Goal: Task Accomplishment & Management: Manage account settings

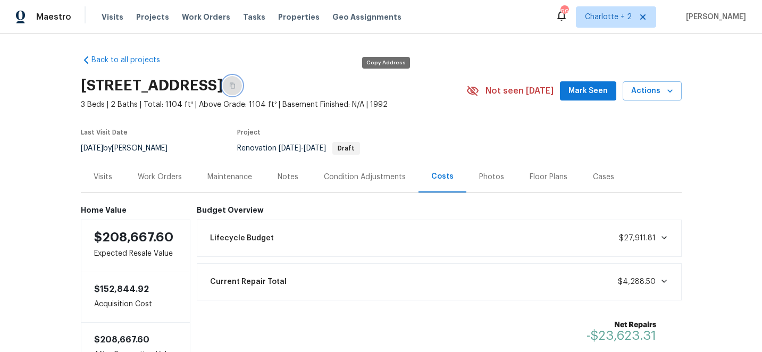
click at [236, 86] on icon "button" at bounding box center [232, 85] width 6 height 6
click at [149, 14] on span "Projects" at bounding box center [152, 17] width 33 height 11
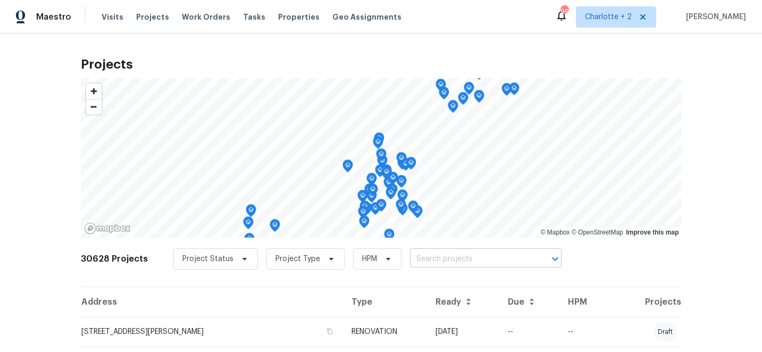
click at [451, 259] on input "text" at bounding box center [471, 259] width 122 height 16
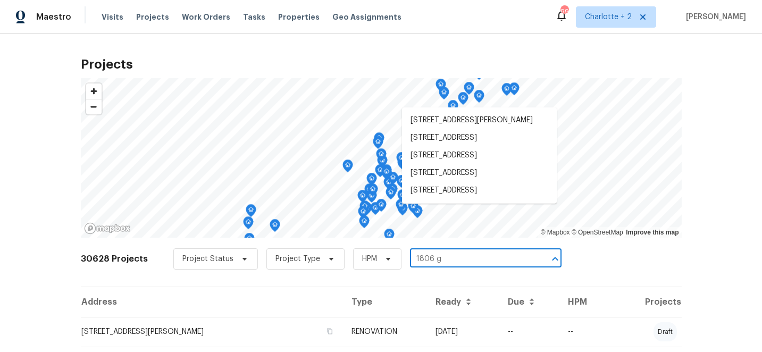
type input "1806 gl"
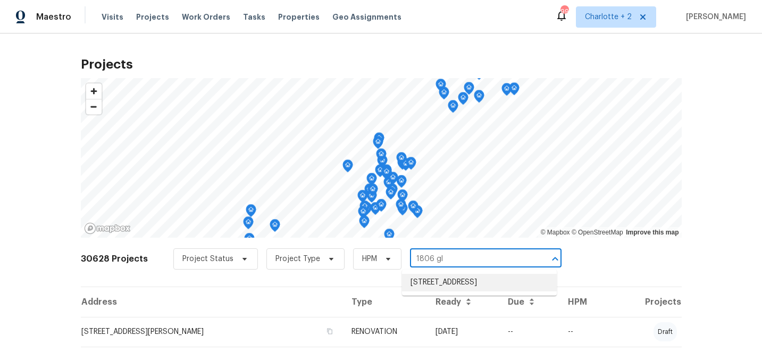
click at [456, 286] on li "[STREET_ADDRESS]" at bounding box center [479, 283] width 155 height 18
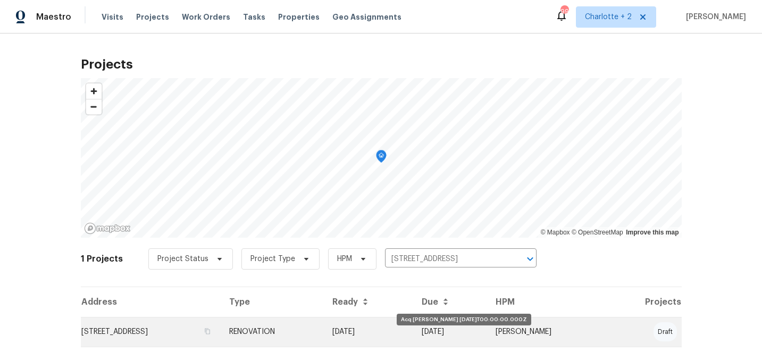
click at [413, 331] on td "10/08/25" at bounding box center [368, 332] width 89 height 30
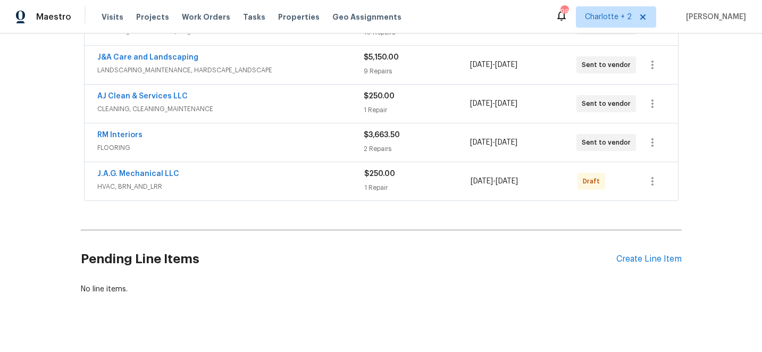
scroll to position [246, 0]
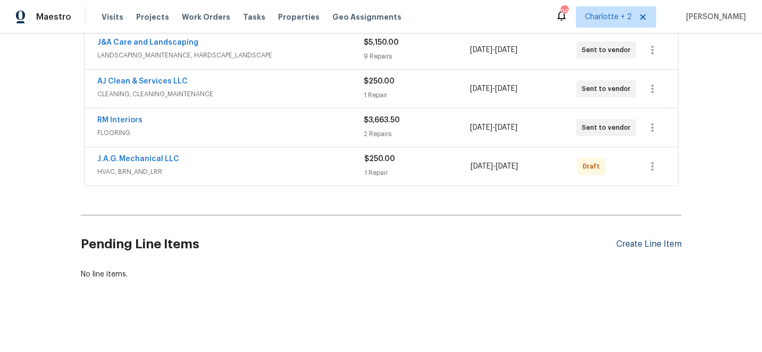
click at [633, 246] on div "Create Line Item" at bounding box center [649, 244] width 65 height 10
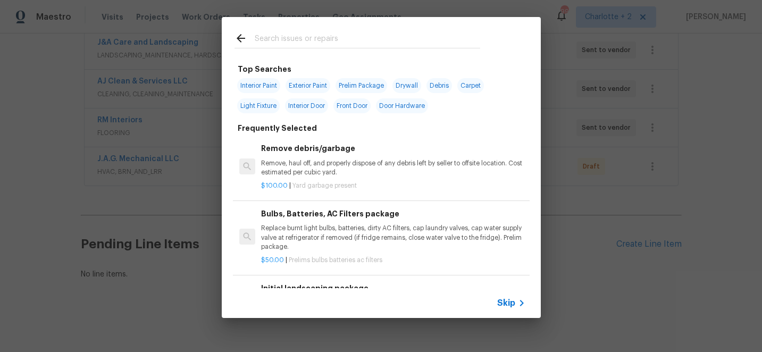
click at [275, 44] on input "text" at bounding box center [368, 40] width 226 height 16
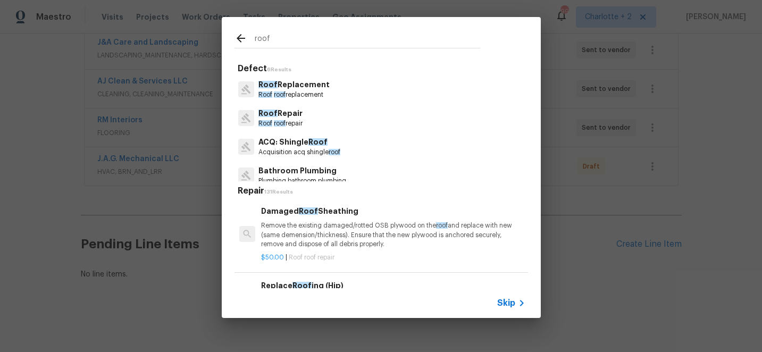
type input "roof"
click at [298, 92] on p "Roof roof replacement" at bounding box center [294, 94] width 71 height 9
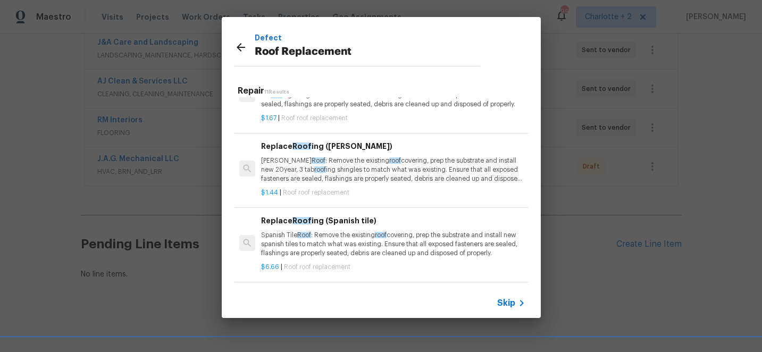
scroll to position [49, 0]
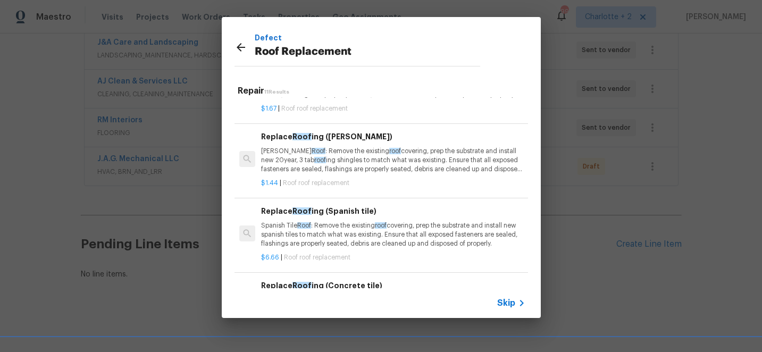
click at [355, 162] on p "Gable Roof : Remove the existing roof covering, prep the substrate and install …" at bounding box center [393, 160] width 264 height 27
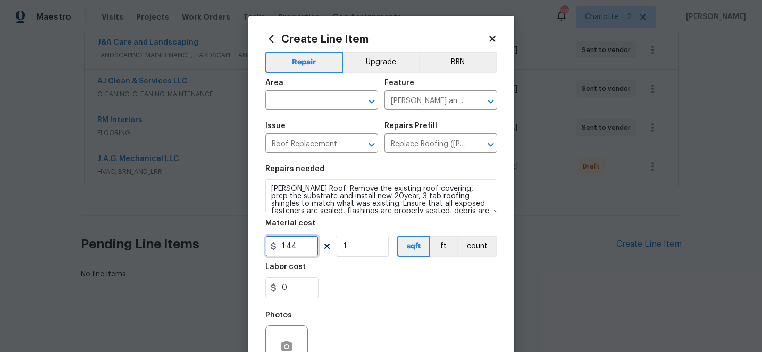
click at [298, 250] on input "1.44" at bounding box center [291, 246] width 53 height 21
type input "1"
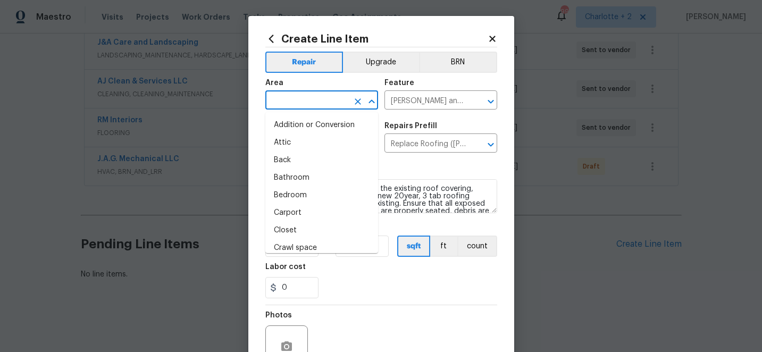
click at [314, 101] on input "text" at bounding box center [306, 101] width 83 height 16
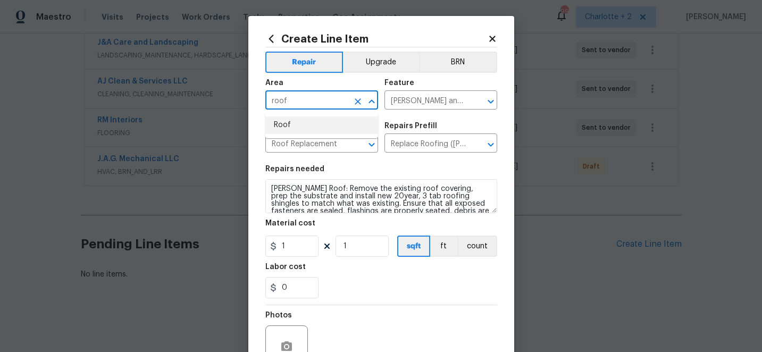
click at [306, 123] on li "Roof" at bounding box center [321, 126] width 113 height 18
type input "Roof"
click at [470, 90] on div "Feature" at bounding box center [441, 86] width 113 height 14
click at [459, 98] on input "Eaves and Trim" at bounding box center [426, 101] width 83 height 16
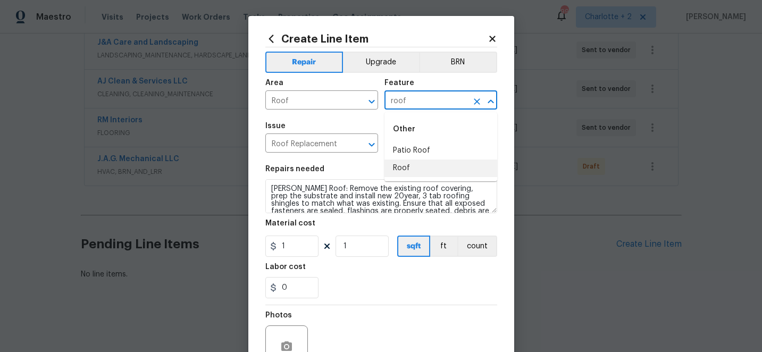
click at [407, 168] on li "Roof" at bounding box center [441, 169] width 113 height 18
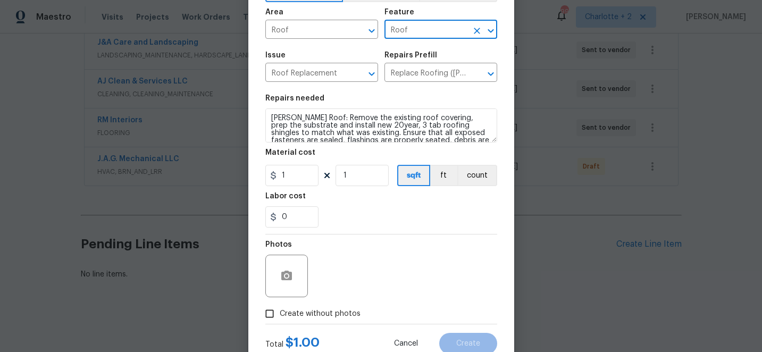
scroll to position [106, 0]
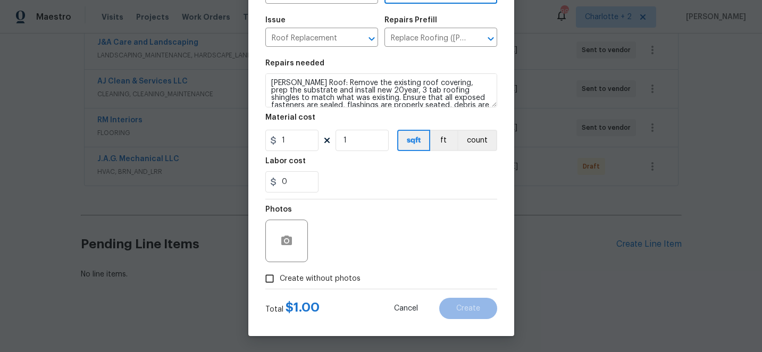
type input "Roof"
click at [270, 278] on input "Create without photos" at bounding box center [270, 279] width 20 height 20
checkbox input "true"
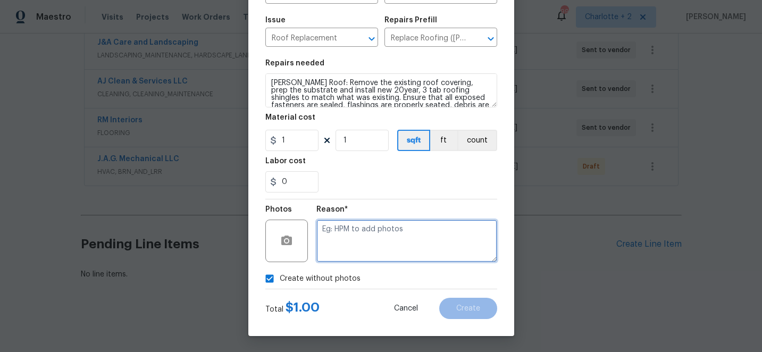
click at [405, 237] on textarea at bounding box center [407, 241] width 181 height 43
type textarea "edit"
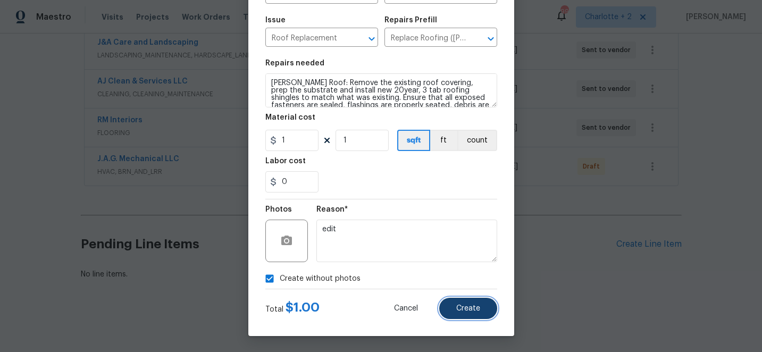
click at [469, 309] on span "Create" at bounding box center [468, 309] width 24 height 8
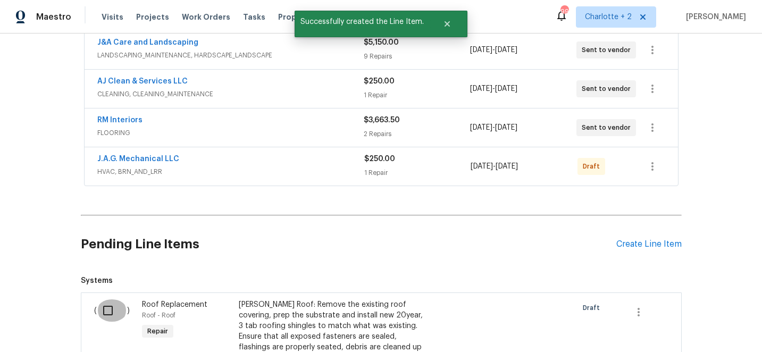
click at [110, 310] on input "checkbox" at bounding box center [112, 311] width 30 height 22
checkbox input "true"
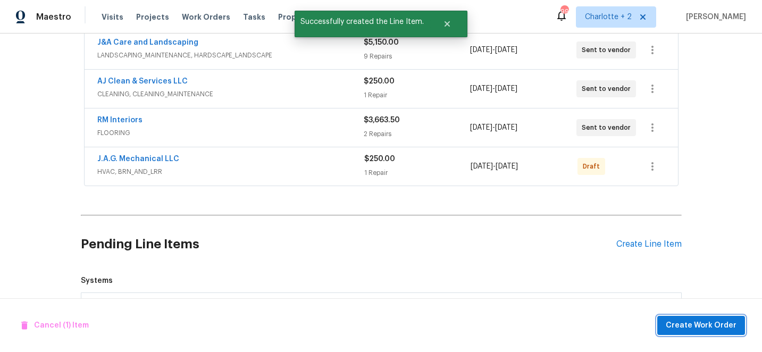
click at [707, 326] on span "Create Work Order" at bounding box center [701, 325] width 71 height 13
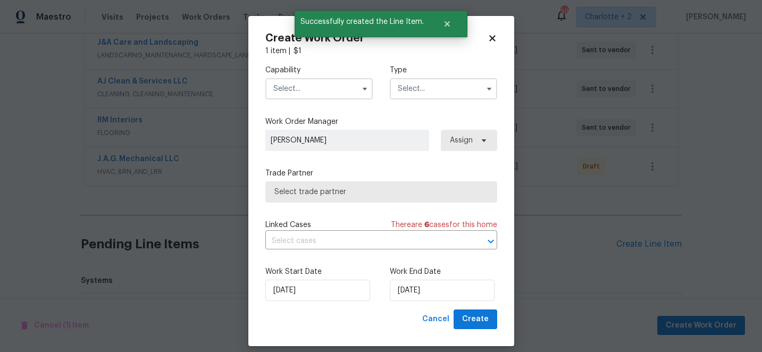
click at [310, 90] on input "text" at bounding box center [318, 88] width 107 height 21
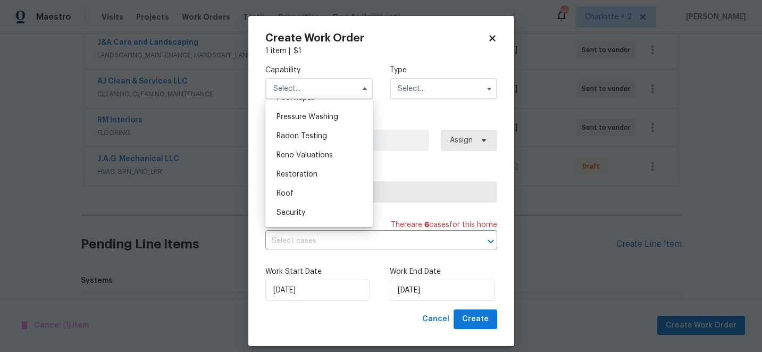
scroll to position [1007, 0]
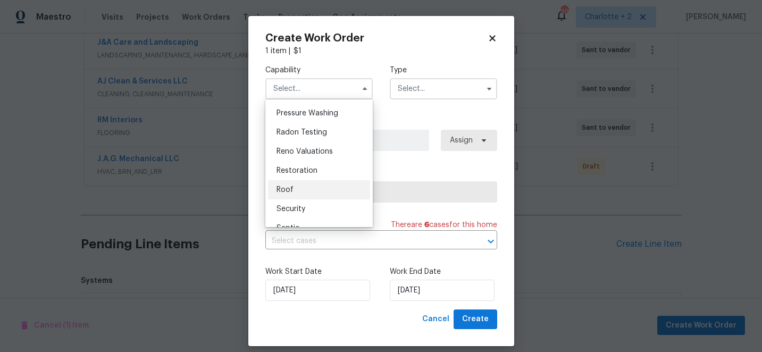
click at [290, 190] on span "Roof" at bounding box center [285, 189] width 17 height 7
type input "Roof"
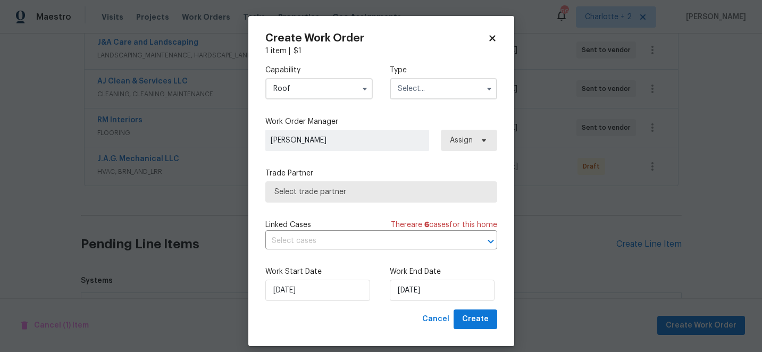
click at [416, 96] on input "text" at bounding box center [443, 88] width 107 height 21
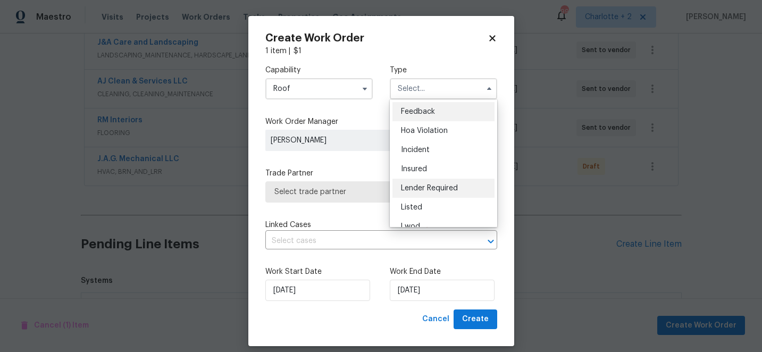
scroll to position [127, 0]
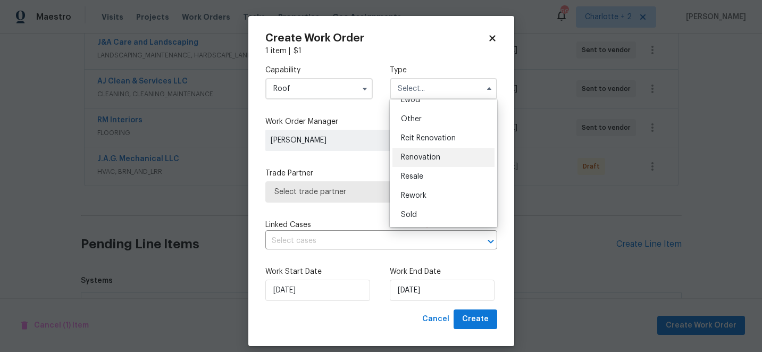
click at [428, 154] on span "Renovation" at bounding box center [420, 157] width 39 height 7
type input "Renovation"
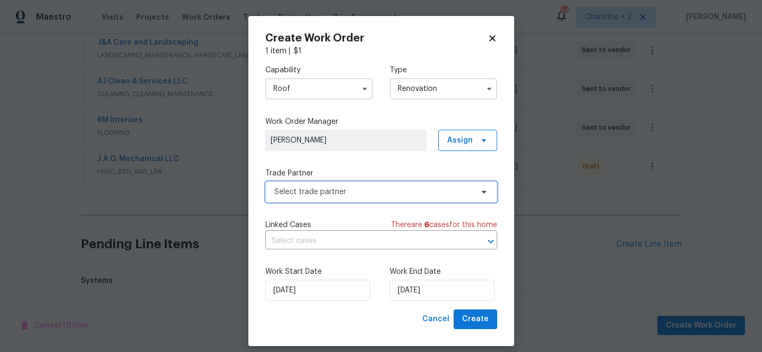
click at [372, 185] on span "Select trade partner" at bounding box center [381, 191] width 232 height 21
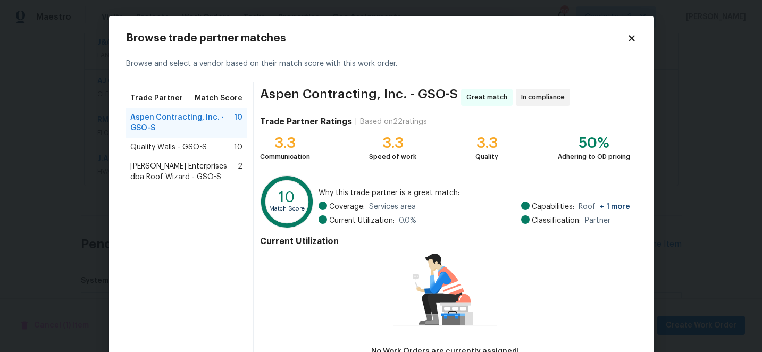
click at [177, 169] on span "Nordman Enterprises dba Roof Wizard - GSO-S" at bounding box center [184, 171] width 108 height 21
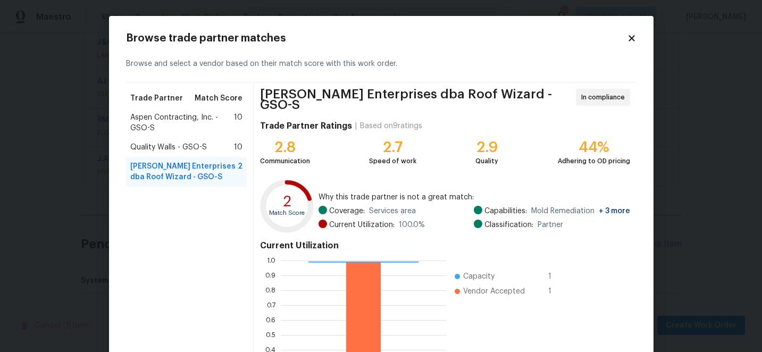
scroll to position [117, 0]
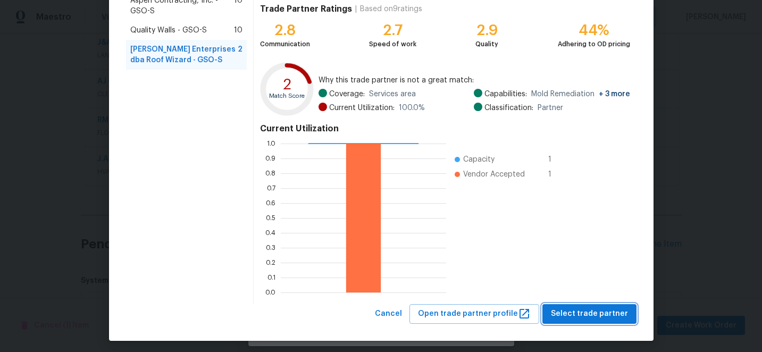
click at [606, 315] on span "Select trade partner" at bounding box center [589, 314] width 77 height 13
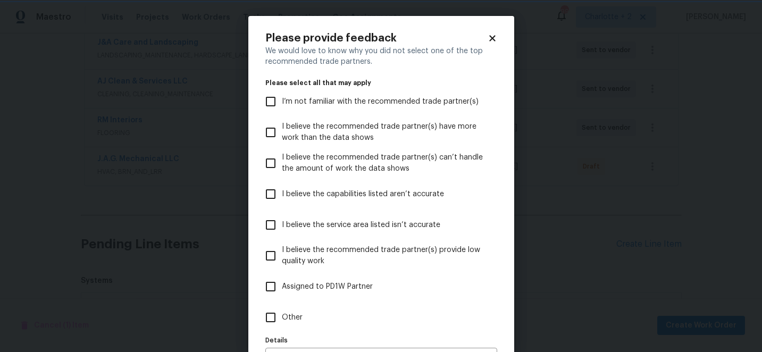
scroll to position [0, 0]
click at [274, 188] on input "I believe the capabilities listed aren’t accurate" at bounding box center [271, 194] width 22 height 22
checkbox input "true"
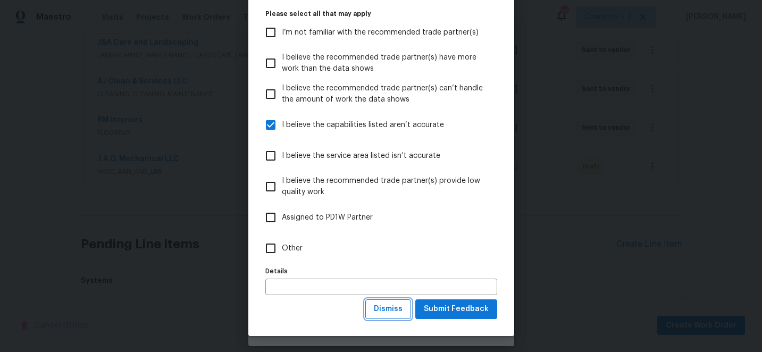
click at [390, 300] on button "Dismiss" at bounding box center [388, 310] width 46 height 20
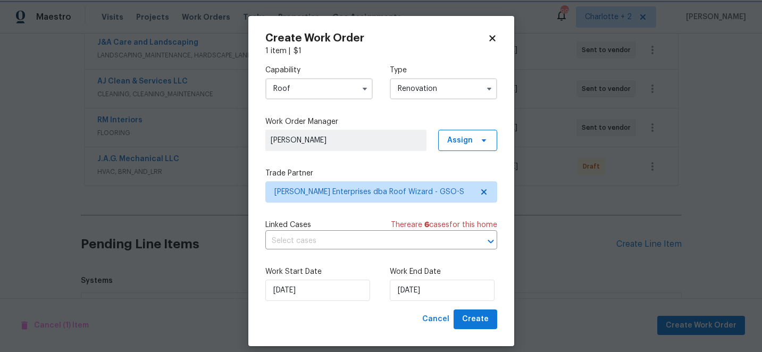
scroll to position [0, 0]
click at [436, 288] on input "10/8/2025" at bounding box center [442, 290] width 105 height 21
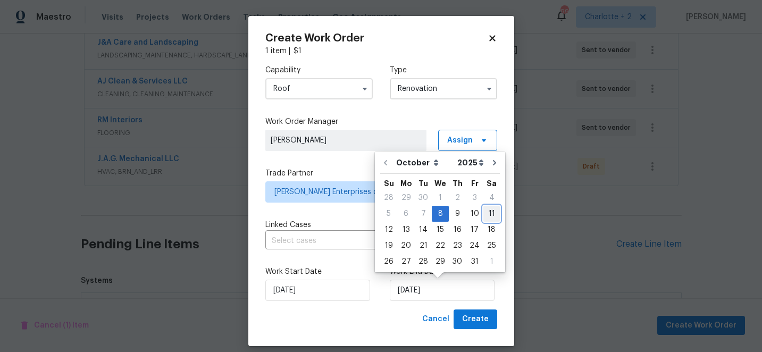
click at [484, 214] on div "11" at bounding box center [492, 213] width 16 height 15
type input "10/11/2025"
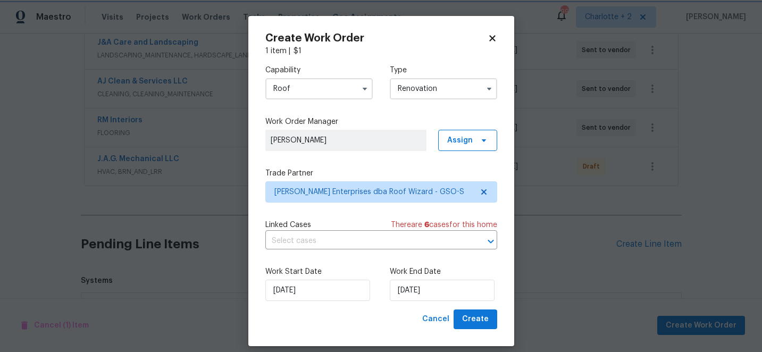
scroll to position [10, 0]
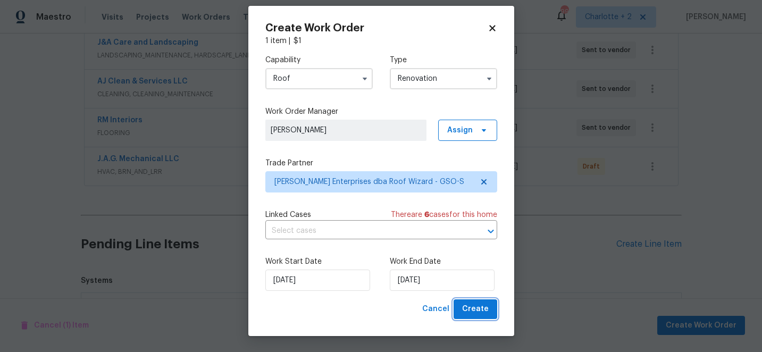
click at [472, 307] on span "Create" at bounding box center [475, 309] width 27 height 13
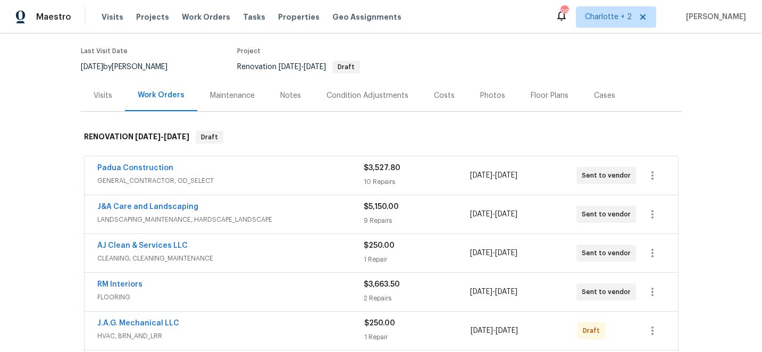
scroll to position [51, 0]
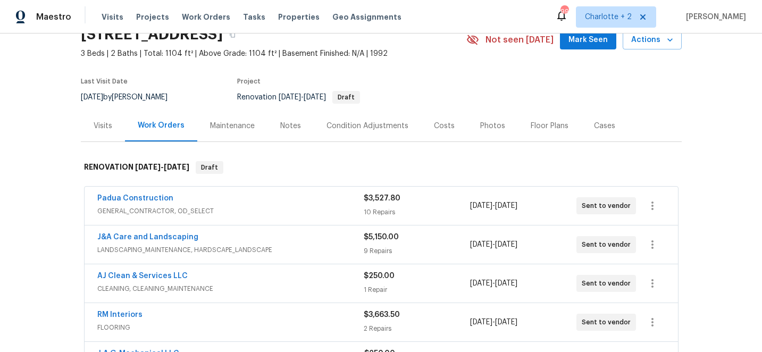
click at [438, 124] on div "Costs" at bounding box center [444, 126] width 21 height 11
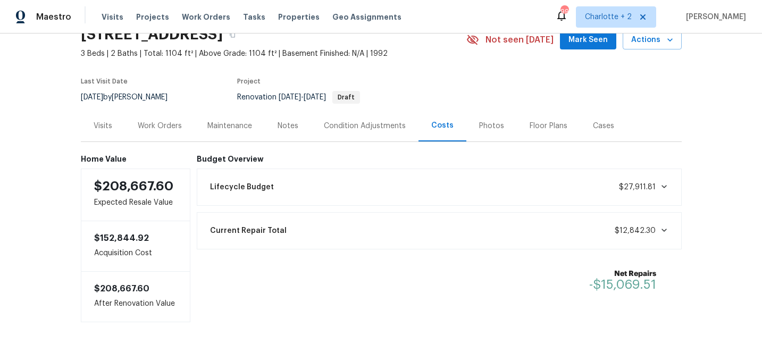
click at [151, 122] on div "Work Orders" at bounding box center [160, 126] width 44 height 11
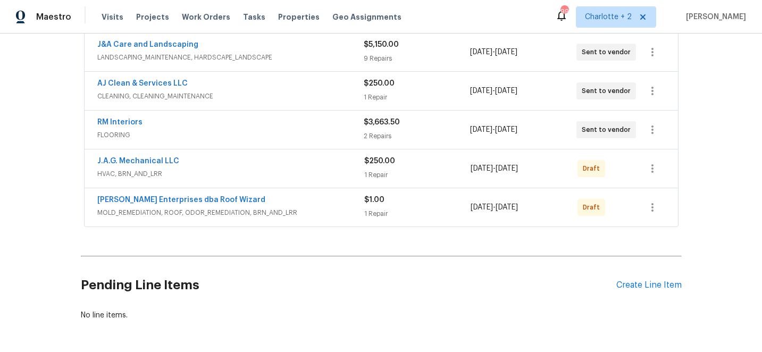
scroll to position [272, 0]
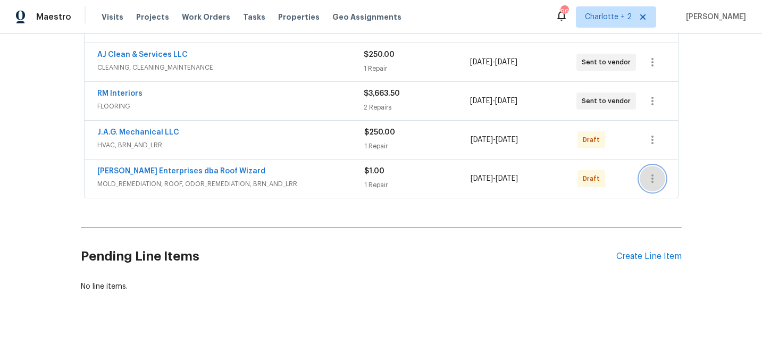
click at [655, 180] on icon "button" at bounding box center [652, 178] width 13 height 13
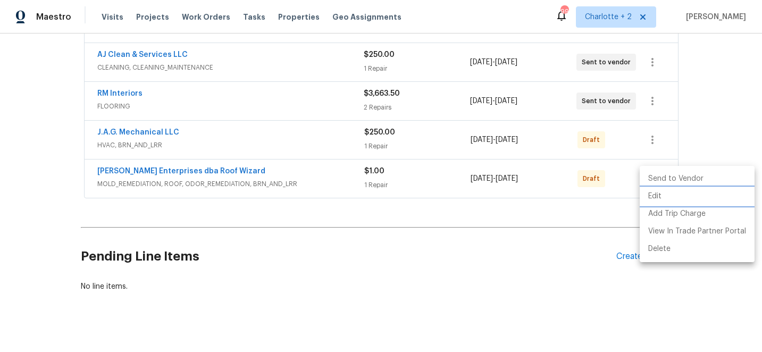
click at [653, 197] on li "Edit" at bounding box center [697, 197] width 115 height 18
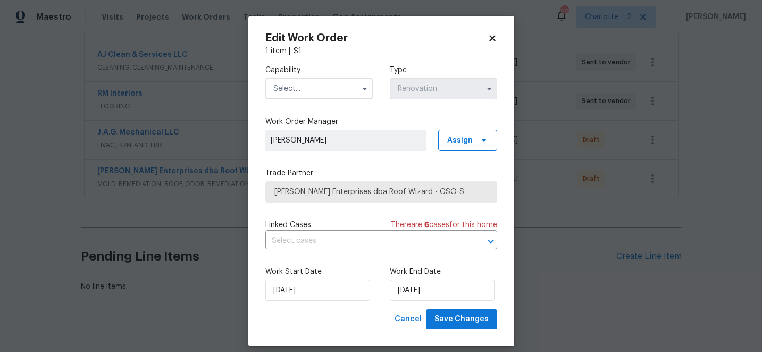
click at [492, 39] on icon at bounding box center [492, 38] width 6 height 6
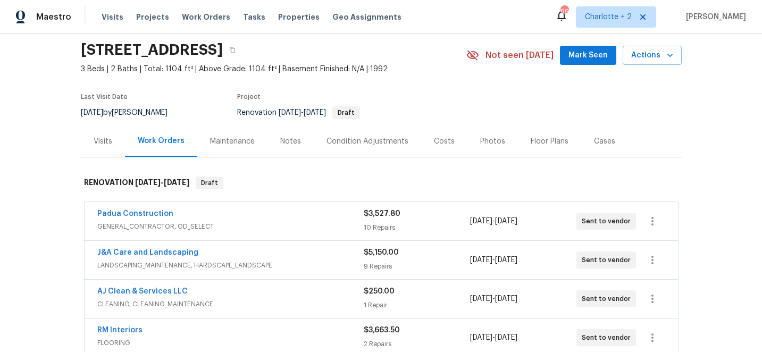
scroll to position [0, 0]
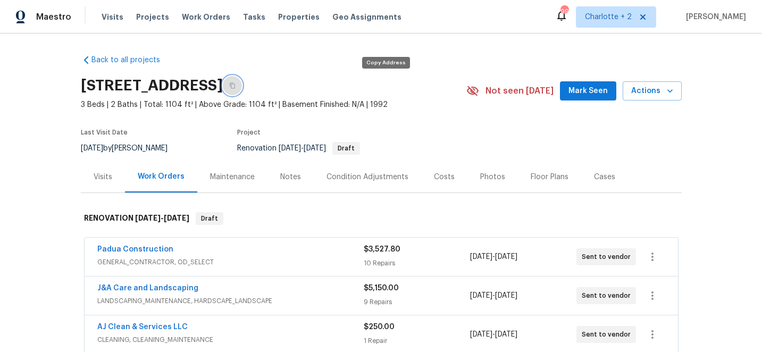
click at [236, 86] on icon "button" at bounding box center [232, 85] width 6 height 6
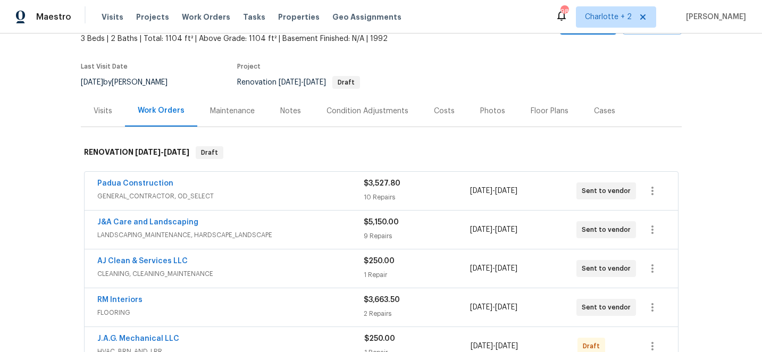
scroll to position [73, 0]
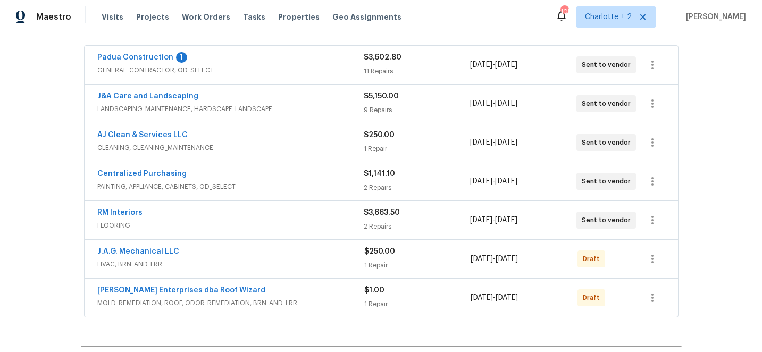
scroll to position [201, 0]
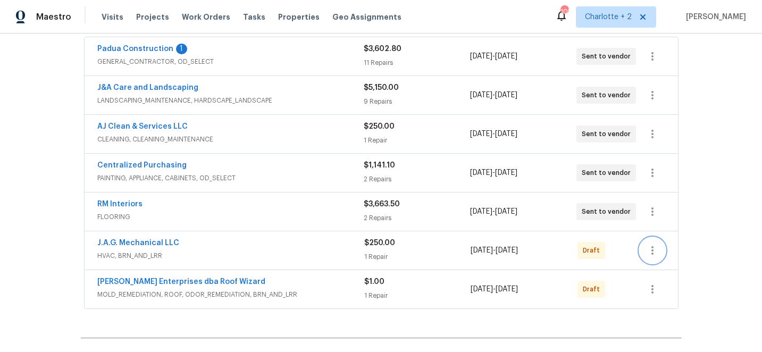
click at [654, 247] on icon "button" at bounding box center [652, 250] width 13 height 13
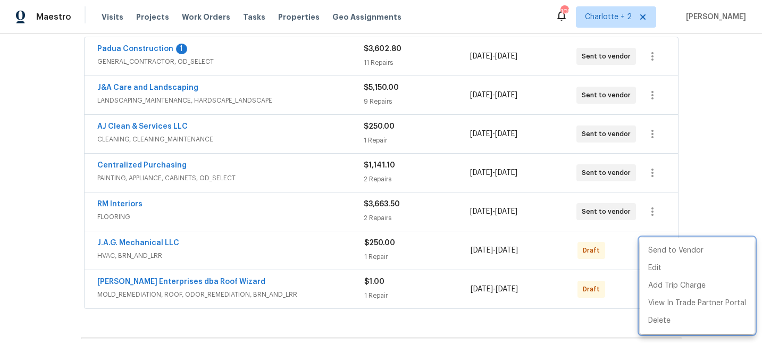
click at [694, 215] on div at bounding box center [381, 176] width 762 height 352
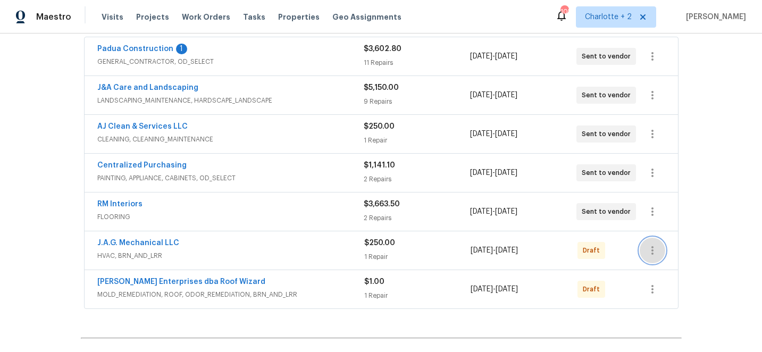
click at [651, 255] on icon "button" at bounding box center [652, 250] width 13 height 13
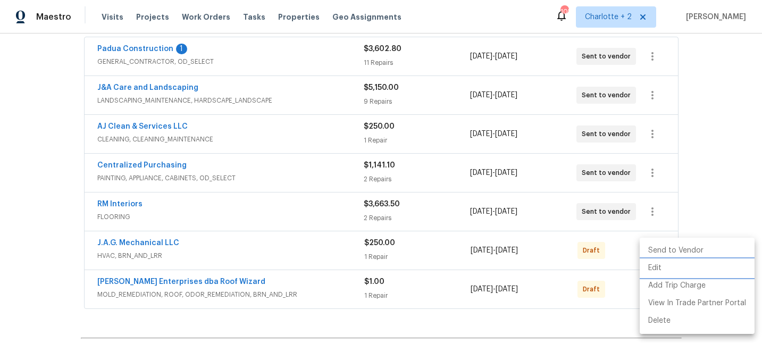
click at [657, 271] on li "Edit" at bounding box center [697, 269] width 115 height 18
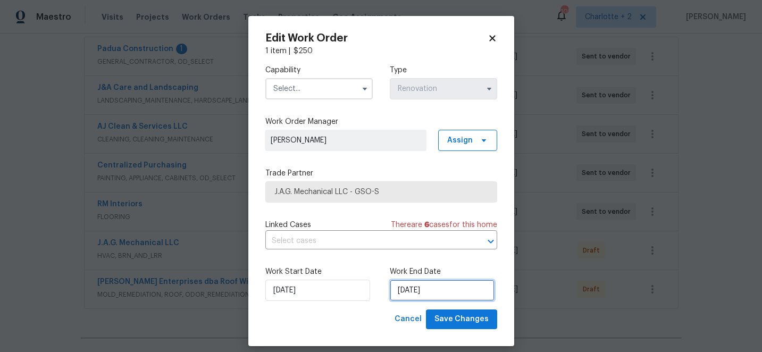
click at [443, 291] on input "[DATE]" at bounding box center [442, 290] width 105 height 21
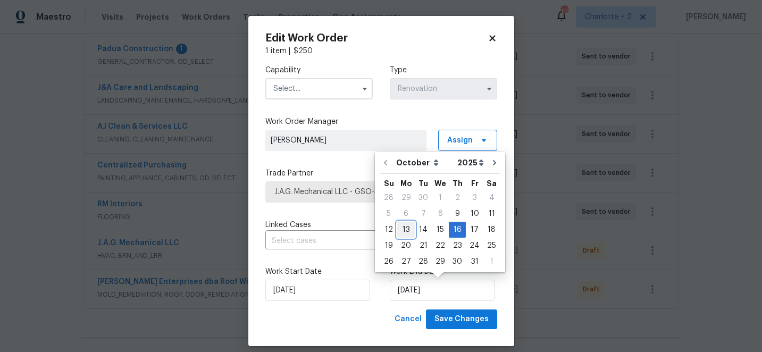
click at [405, 229] on div "13" at bounding box center [406, 229] width 18 height 15
type input "[DATE]"
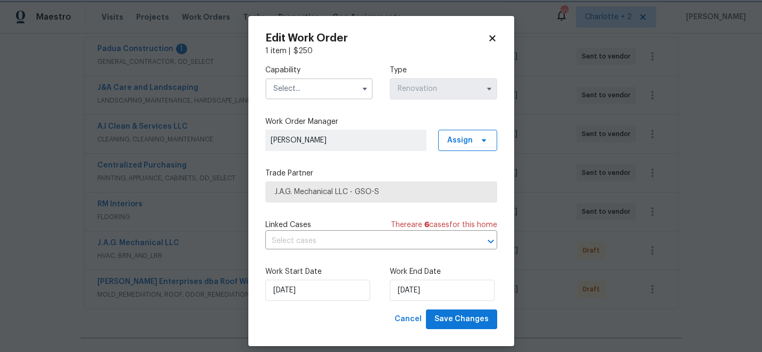
scroll to position [10, 0]
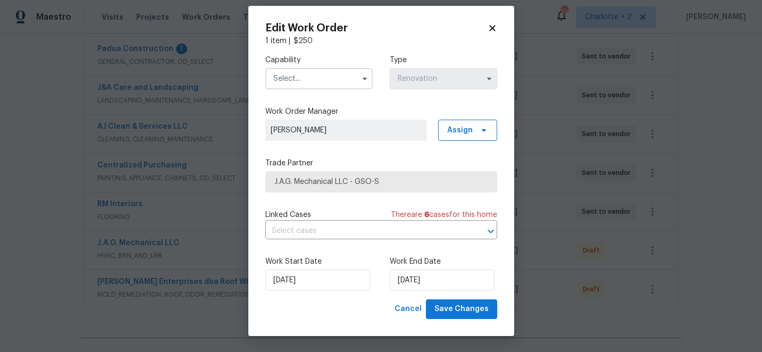
click at [311, 76] on input "text" at bounding box center [318, 78] width 107 height 21
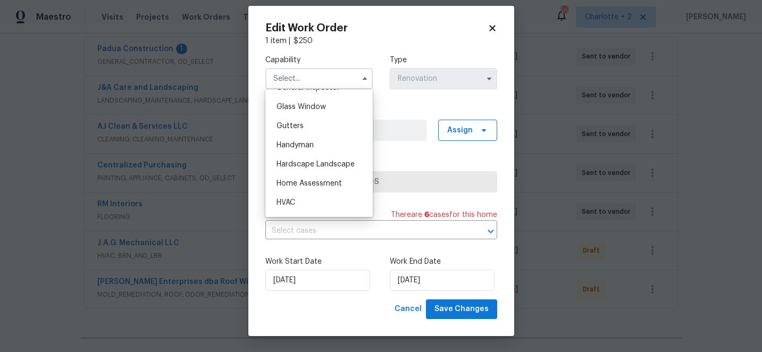
scroll to position [542, 0]
click at [288, 202] on span "HVAC" at bounding box center [286, 201] width 19 height 7
type input "HVAC"
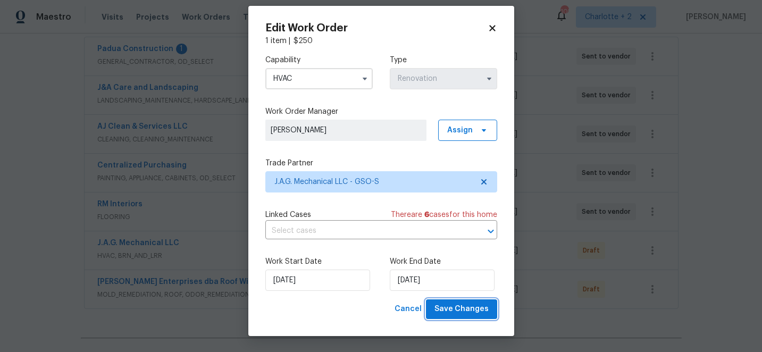
click at [471, 309] on span "Save Changes" at bounding box center [462, 309] width 54 height 13
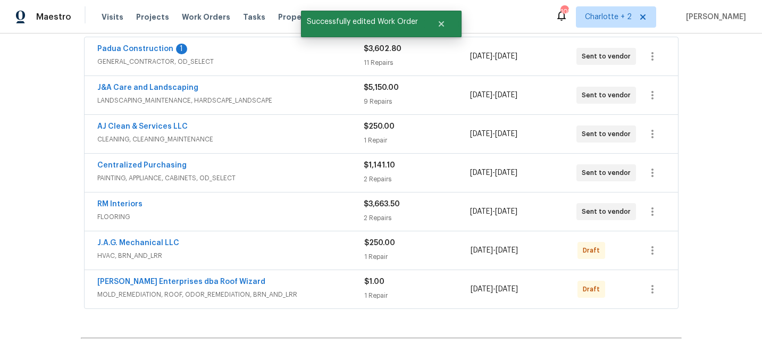
scroll to position [0, 0]
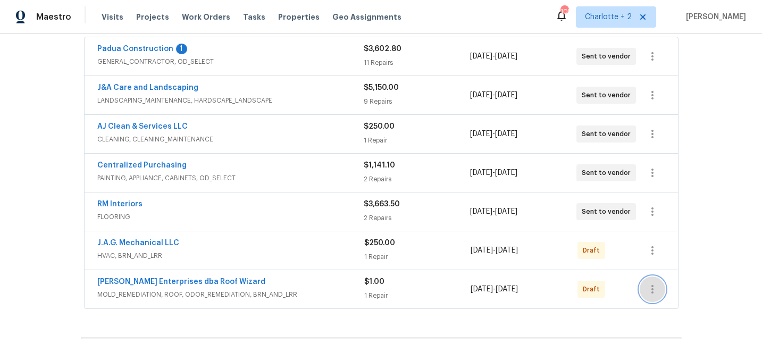
click at [658, 286] on icon "button" at bounding box center [652, 289] width 13 height 13
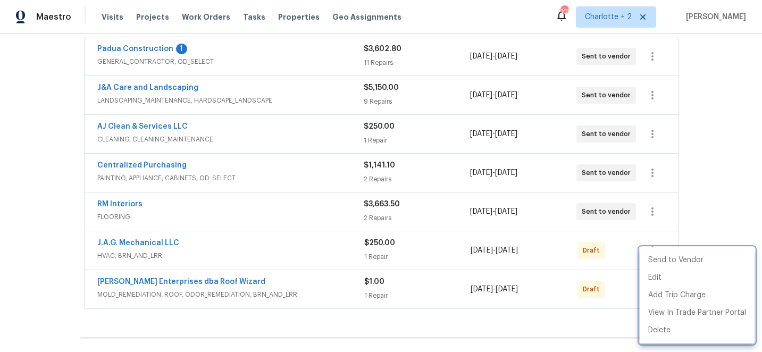
click at [713, 207] on div at bounding box center [381, 176] width 762 height 352
